Goal: Answer question/provide support: Answer question/provide support

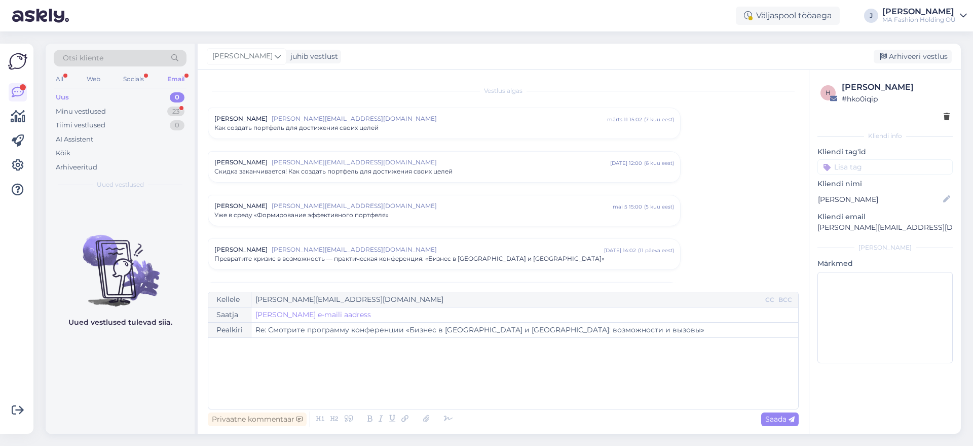
scroll to position [202, 0]
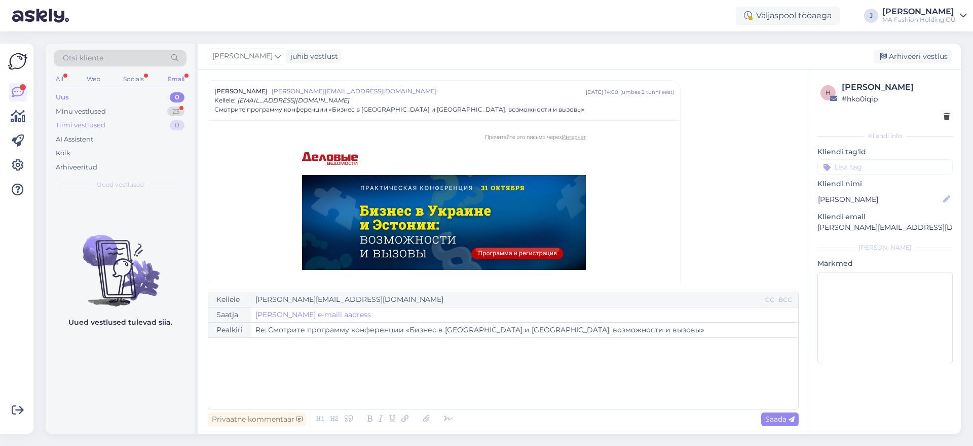
click at [153, 118] on div "Tiimi vestlused 0" at bounding box center [120, 125] width 133 height 14
click at [148, 111] on div "Minu vestlused 23" at bounding box center [120, 111] width 133 height 14
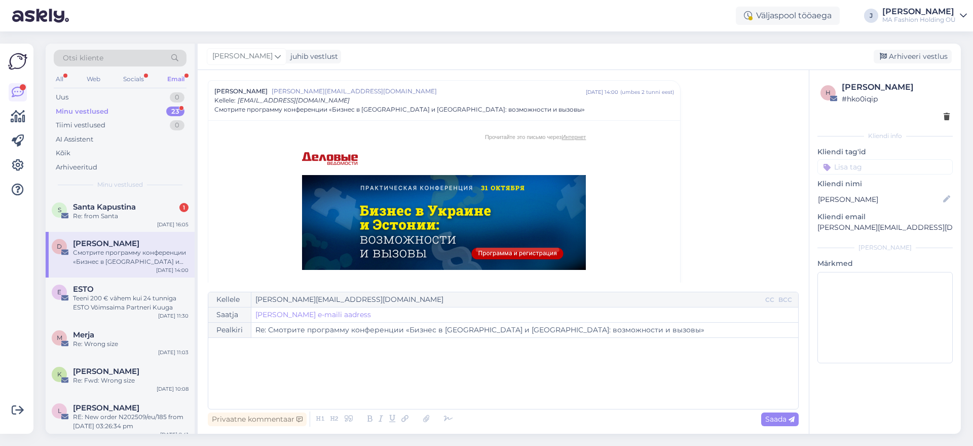
click at [144, 232] on div "D [PERSON_NAME] Смотрите программу конференции «Бизнес в [GEOGRAPHIC_DATA] и [G…" at bounding box center [120, 255] width 149 height 46
click at [133, 230] on div "S Santa Kapustina 1 Re: from Santa [DATE] 16:05" at bounding box center [120, 213] width 149 height 37
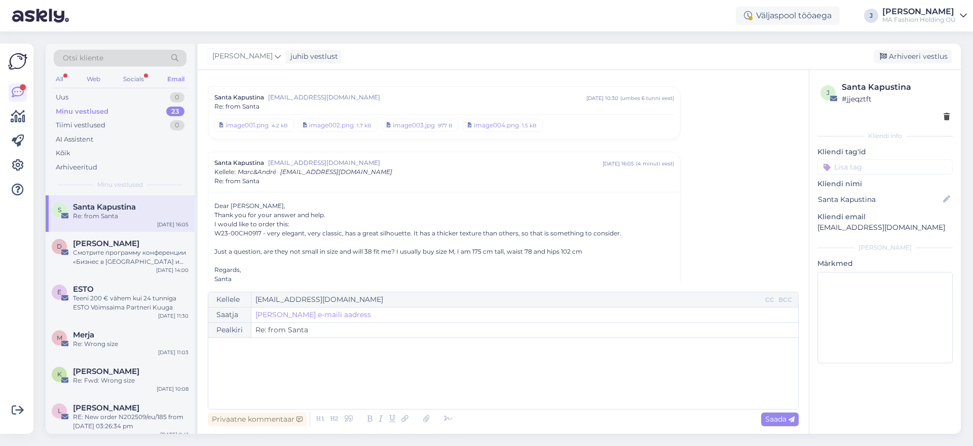
scroll to position [95, 0]
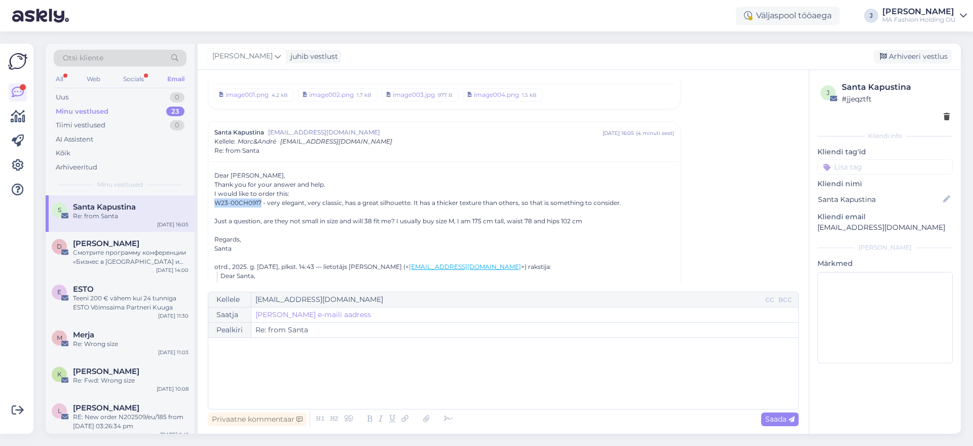
drag, startPoint x: 261, startPoint y: 204, endPoint x: 209, endPoint y: 203, distance: 51.7
click at [243, 208] on div at bounding box center [444, 211] width 460 height 9
drag, startPoint x: 380, startPoint y: 202, endPoint x: 606, endPoint y: 210, distance: 225.8
click at [606, 210] on div "Dear [PERSON_NAME], Thank you for your answer and help. I would like to order t…" at bounding box center [444, 212] width 460 height 82
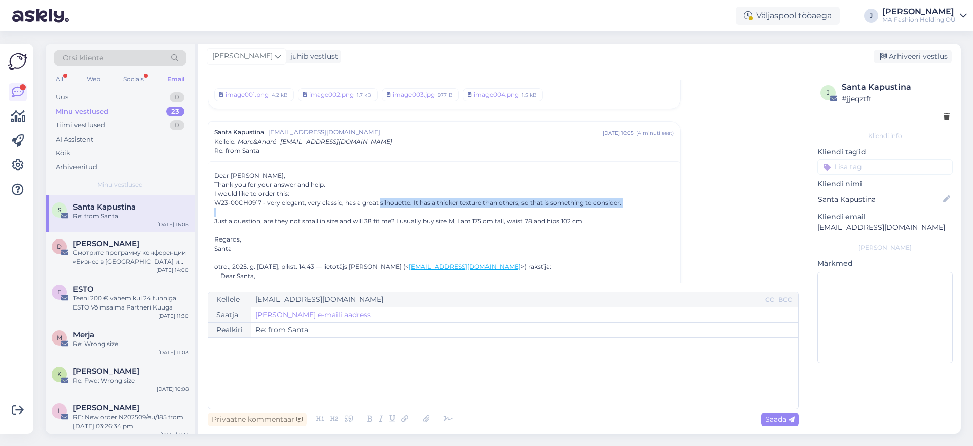
click at [590, 214] on div at bounding box center [444, 211] width 460 height 9
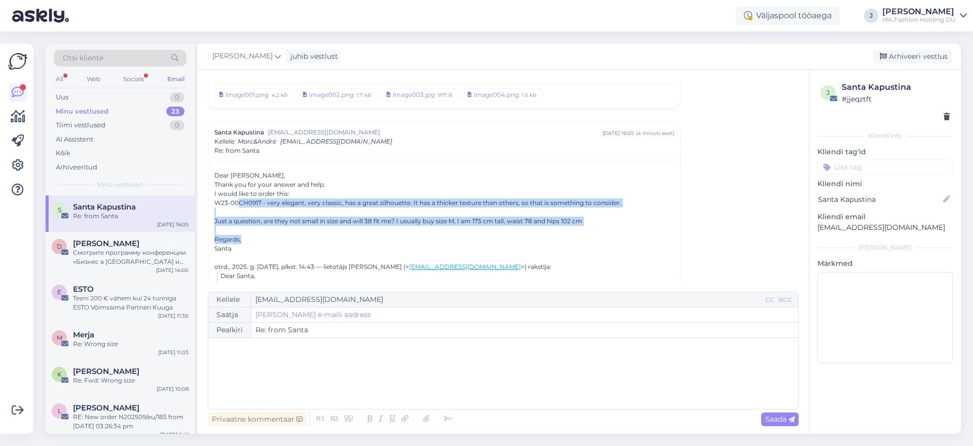
drag, startPoint x: 313, startPoint y: 236, endPoint x: 231, endPoint y: 199, distance: 90.1
click at [235, 201] on div "Dear [PERSON_NAME], Thank you for your answer and help. I would like to order t…" at bounding box center [444, 212] width 460 height 82
click at [241, 205] on div "W23-00CH0917 - very elegant, very classic, has a great silhouette. It has a thi…" at bounding box center [444, 202] width 460 height 9
drag, startPoint x: 306, startPoint y: 246, endPoint x: 238, endPoint y: 202, distance: 81.0
click at [238, 202] on div "Dear [PERSON_NAME], Thank you for your answer and help. I would like to order t…" at bounding box center [444, 212] width 460 height 82
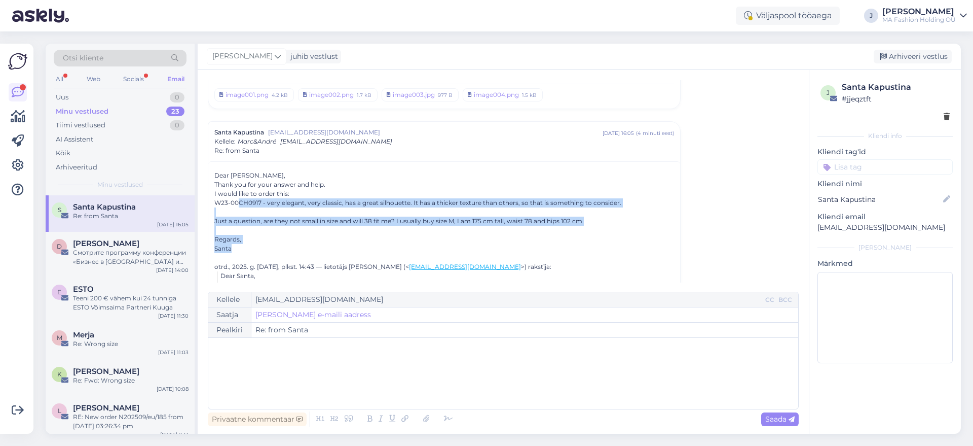
click at [263, 208] on div at bounding box center [444, 211] width 460 height 9
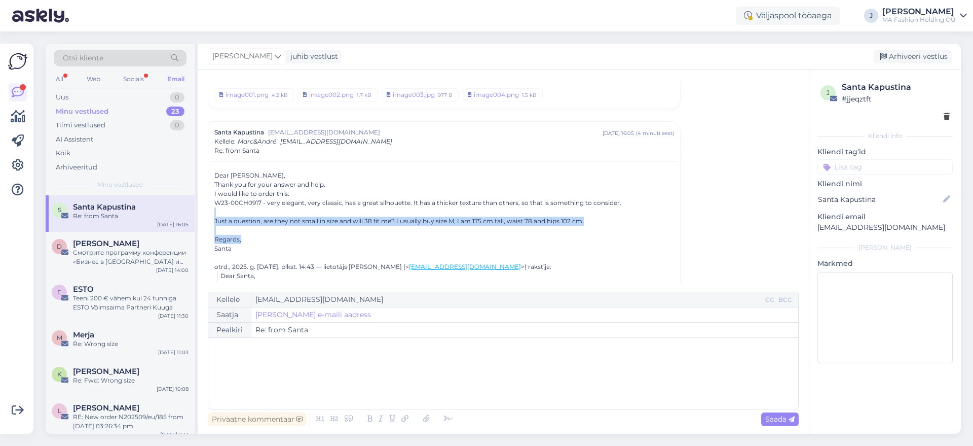
drag, startPoint x: 301, startPoint y: 242, endPoint x: 240, endPoint y: 198, distance: 75.4
click at [247, 204] on div "Dear [PERSON_NAME], Thank you for your answer and help. I would like to order t…" at bounding box center [444, 212] width 460 height 82
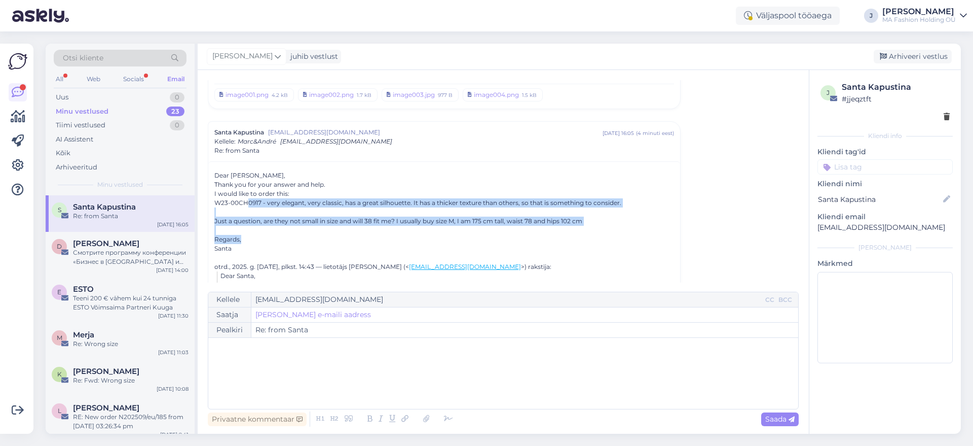
click at [265, 205] on div "W23-00CH0917 - very elegant, very classic, has a great silhouette. It has a thi…" at bounding box center [444, 202] width 460 height 9
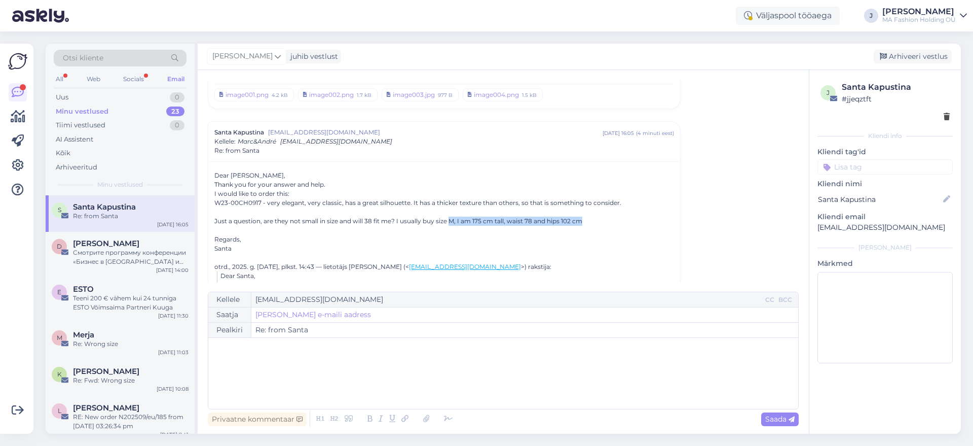
drag, startPoint x: 452, startPoint y: 220, endPoint x: 598, endPoint y: 216, distance: 146.0
click at [598, 216] on div "Just a question, are they not small in size and will 38 fit me? I usually buy s…" at bounding box center [444, 220] width 460 height 9
click at [251, 215] on div at bounding box center [444, 211] width 460 height 9
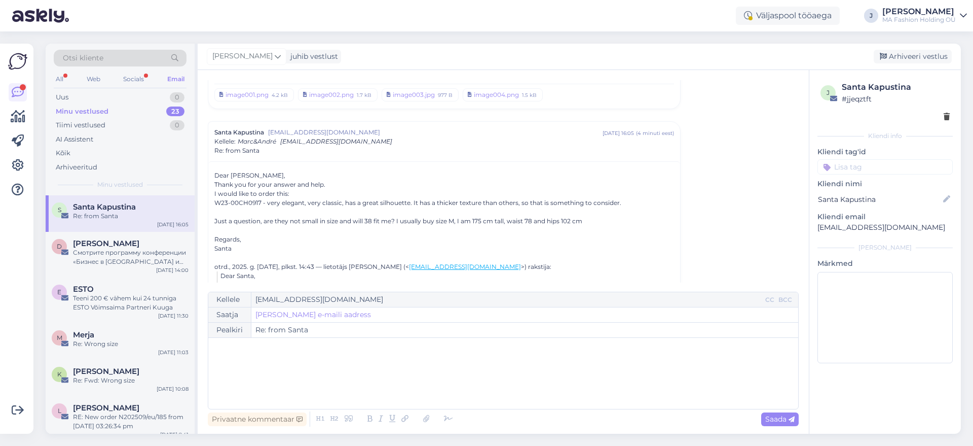
click at [254, 220] on div "Just a question, are they not small in size and will 38 fit me? I usually buy s…" at bounding box center [444, 220] width 460 height 9
click at [255, 220] on div "Just a question, are they not small in size and will 38 fit me? I usually buy s…" at bounding box center [444, 220] width 460 height 9
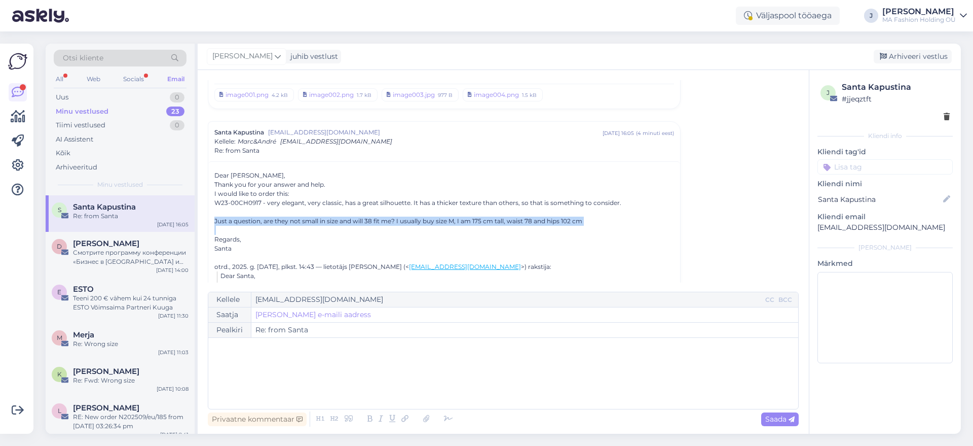
click at [255, 220] on div "Just a question, are they not small in size and will 38 fit me? I usually buy s…" at bounding box center [444, 220] width 460 height 9
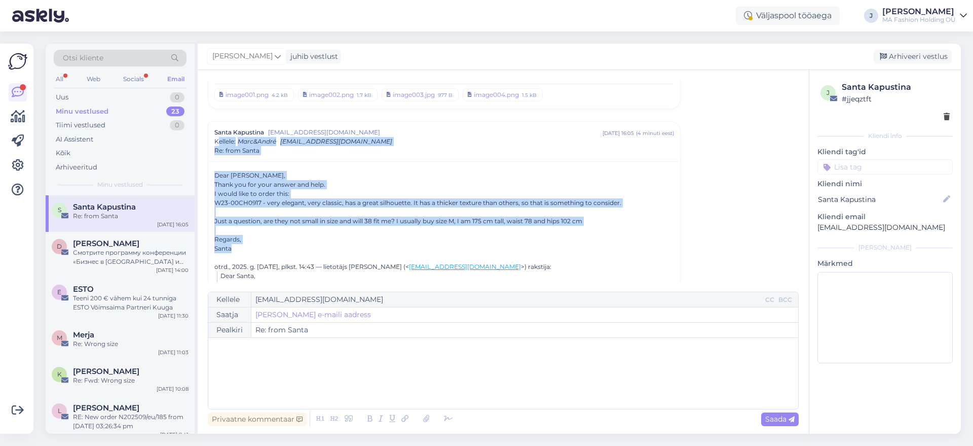
drag, startPoint x: 252, startPoint y: 249, endPoint x: 218, endPoint y: 139, distance: 114.8
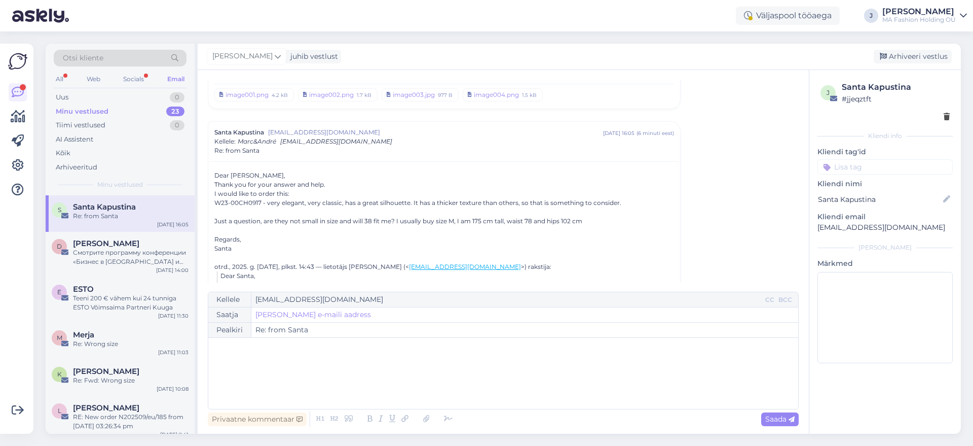
click at [536, 216] on div "Just a question, are they not small in size and will 38 fit me? I usually buy s…" at bounding box center [444, 220] width 460 height 9
click at [528, 225] on div "Just a question, are they not small in size and will 38 fit me? I usually buy s…" at bounding box center [444, 220] width 460 height 9
click at [531, 221] on div "Just a question, are they not small in size and will 38 fit me? I usually buy s…" at bounding box center [444, 220] width 460 height 9
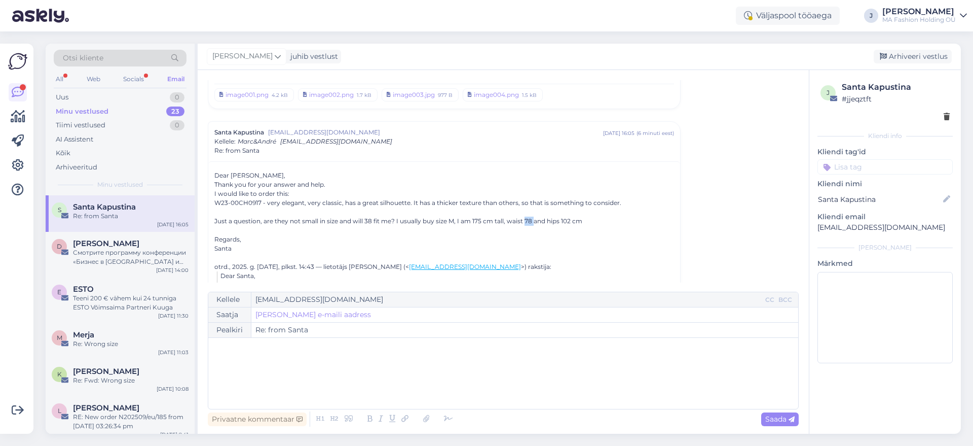
click at [532, 223] on div "Just a question, are they not small in size and will 38 fit me? I usually buy s…" at bounding box center [444, 220] width 460 height 9
click at [532, 225] on div "Just a question, are they not small in size and will 38 fit me? I usually buy s…" at bounding box center [444, 220] width 460 height 9
click at [528, 217] on div "Just a question, are they not small in size and will 38 fit me? I usually buy s…" at bounding box center [444, 220] width 460 height 9
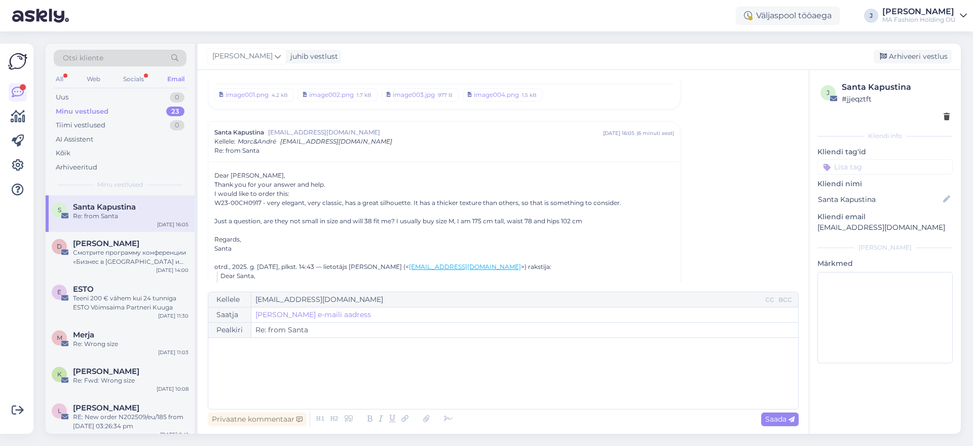
click at [545, 219] on div "Just a question, are they not small in size and will 38 fit me? I usually buy s…" at bounding box center [444, 220] width 460 height 9
click at [562, 219] on div "Just a question, are they not small in size and will 38 fit me? I usually buy s…" at bounding box center [444, 220] width 460 height 9
click at [561, 219] on div "Just a question, are they not small in size and will 38 fit me? I usually buy s…" at bounding box center [444, 220] width 460 height 9
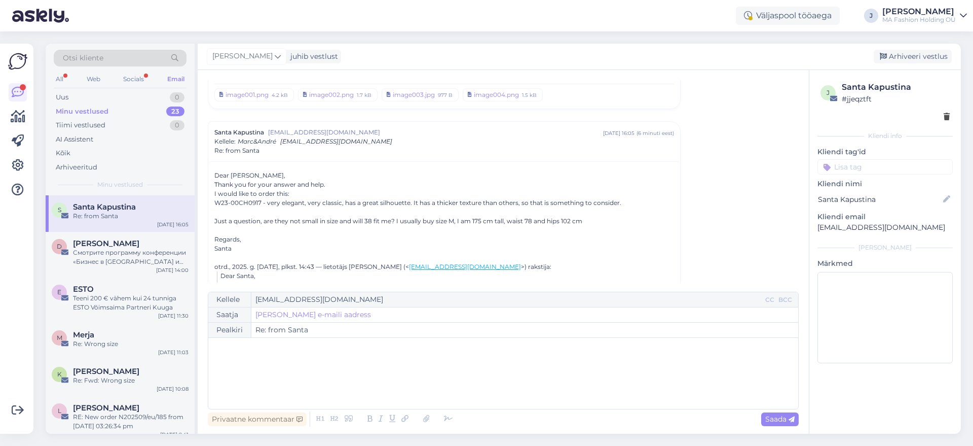
click at [510, 221] on div "Just a question, are they not small in size and will 38 fit me? I usually buy s…" at bounding box center [444, 220] width 460 height 9
click at [520, 222] on div "Just a question, are they not small in size and will 38 fit me? I usually buy s…" at bounding box center [444, 220] width 460 height 9
click at [526, 222] on div "Just a question, are they not small in size and will 38 fit me? I usually buy s…" at bounding box center [444, 220] width 460 height 9
click at [572, 220] on div "Just a question, are they not small in size and will 38 fit me? I usually buy s…" at bounding box center [444, 220] width 460 height 9
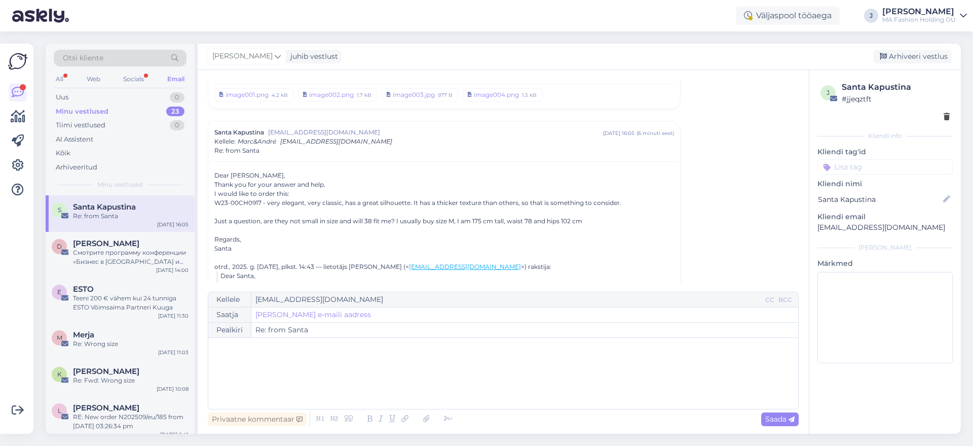
click at [527, 221] on div "Just a question, are they not small in size and will 38 fit me? I usually buy s…" at bounding box center [444, 220] width 460 height 9
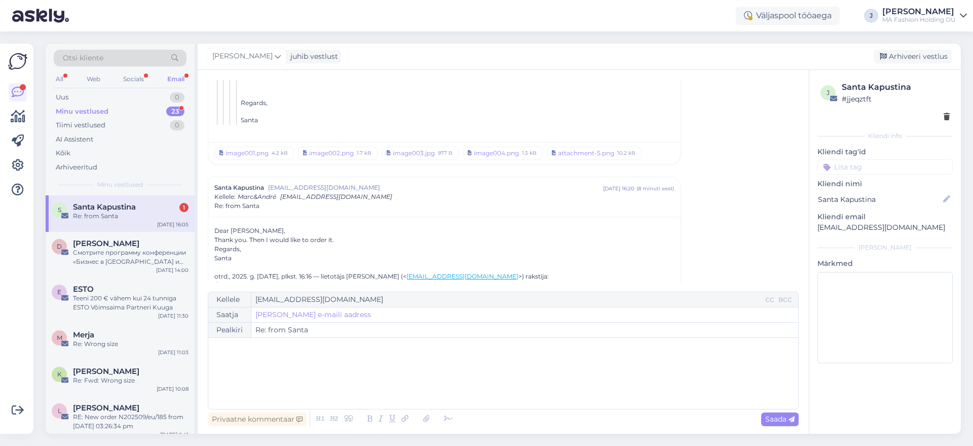
click at [126, 204] on span "Santa Kapustina" at bounding box center [104, 206] width 63 height 9
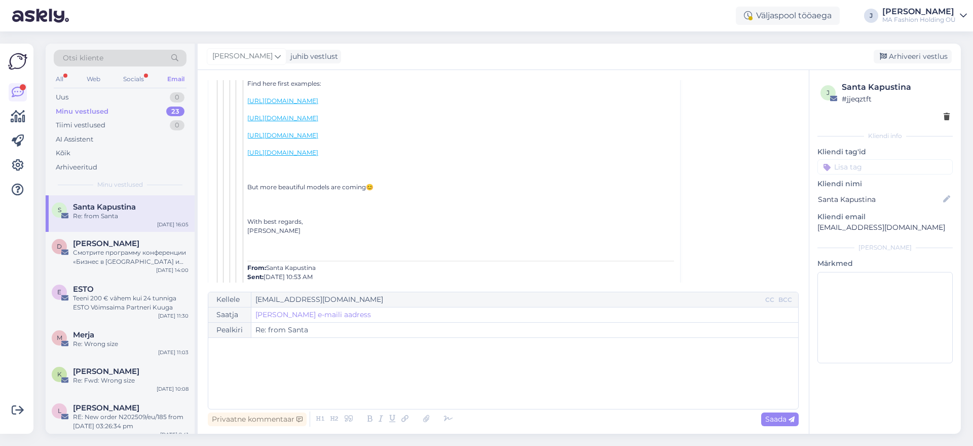
scroll to position [202, 0]
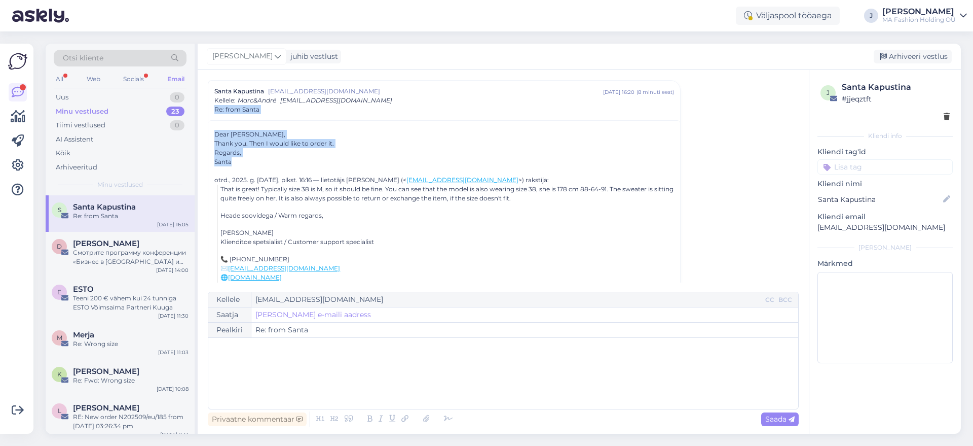
drag, startPoint x: 261, startPoint y: 164, endPoint x: 207, endPoint y: 113, distance: 73.9
click at [207, 113] on div "Vestlus algas [GEOGRAPHIC_DATA] [EMAIL_ADDRESS][DOMAIN_NAME] [DATE] 10:14 ( 8 k…" at bounding box center [503, 252] width 611 height 364
click at [251, 142] on div "Thank you. Then I would like to order it." at bounding box center [444, 143] width 460 height 9
drag, startPoint x: 271, startPoint y: 165, endPoint x: 219, endPoint y: 129, distance: 63.1
click at [219, 130] on div "Dear [PERSON_NAME], Thank you. Then I would like to order it. Regards, Santa" at bounding box center [444, 148] width 460 height 37
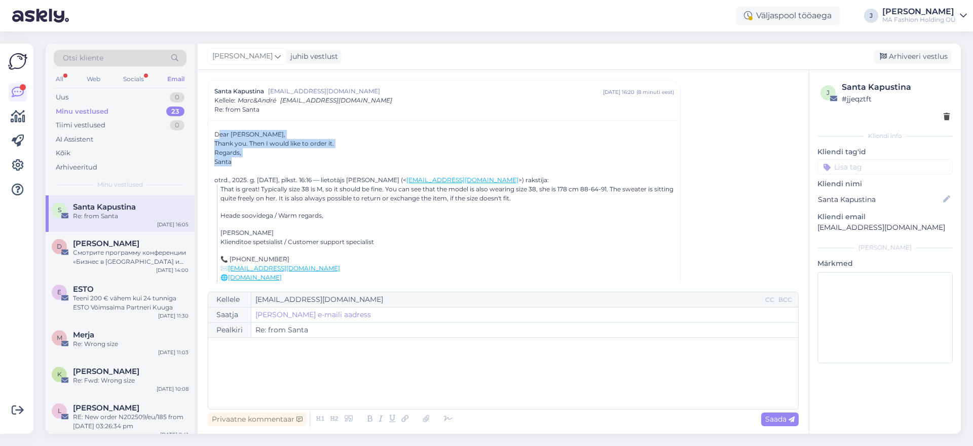
click at [268, 165] on div "Santa" at bounding box center [444, 161] width 460 height 9
